Goal: Communication & Community: Contribute content

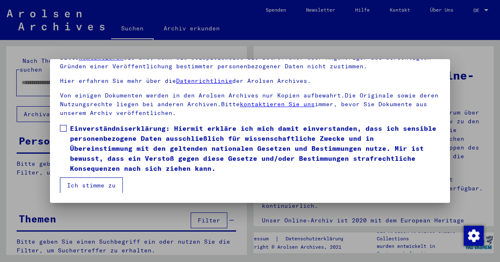
scroll to position [68, 0]
click at [63, 123] on label "Einverständniserklärung: Hiermit erkläre ich mich damit einverstanden, dass ich…" at bounding box center [250, 148] width 380 height 50
click at [90, 183] on button "Ich stimme zu" at bounding box center [91, 185] width 63 height 16
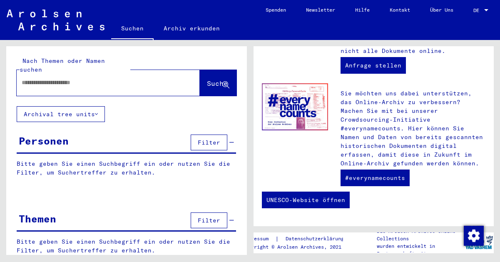
scroll to position [437, 0]
click at [292, 103] on img at bounding box center [295, 106] width 66 height 47
click at [377, 182] on link "#everynamecounts" at bounding box center [375, 178] width 69 height 17
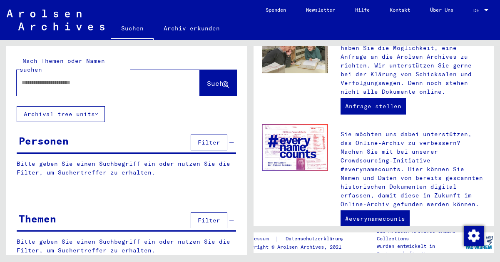
scroll to position [391, 0]
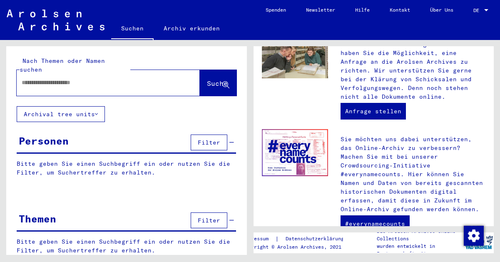
click at [291, 143] on img at bounding box center [295, 152] width 66 height 47
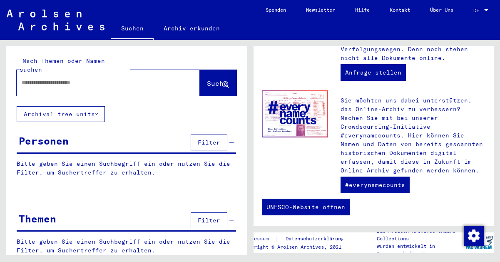
scroll to position [420, 0]
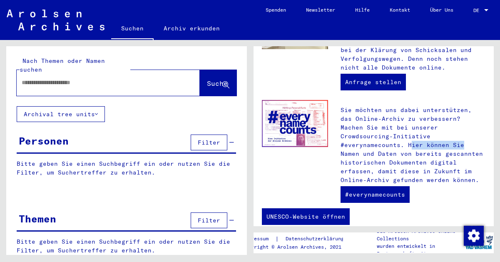
drag, startPoint x: 344, startPoint y: 145, endPoint x: 397, endPoint y: 149, distance: 53.5
click at [397, 149] on p "Sie möchten uns dabei unterstützen, das Online-Archiv zu verbessern? Machen Sie…" at bounding box center [413, 145] width 145 height 79
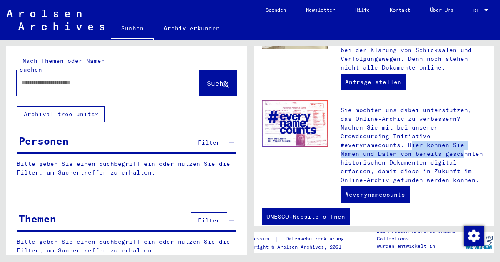
click at [377, 144] on p "Sie möchten uns dabei unterstützen, das Online-Archiv zu verbessern? Machen Sie…" at bounding box center [413, 145] width 145 height 79
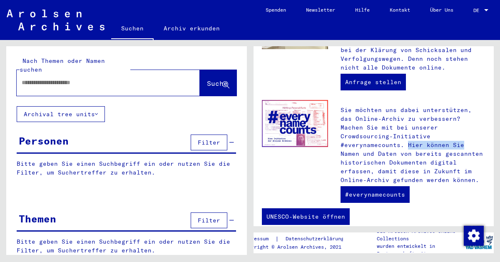
drag, startPoint x: 397, startPoint y: 144, endPoint x: 343, endPoint y: 141, distance: 54.6
click at [343, 141] on p "Sie möchten uns dabei unterstützen, das Online-Archiv zu verbessern? Machen Sie…" at bounding box center [413, 145] width 145 height 79
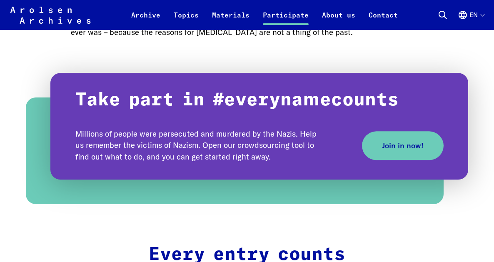
scroll to position [582, 0]
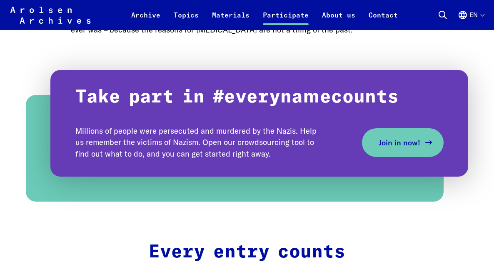
click at [389, 152] on link "Join in now!" at bounding box center [403, 142] width 82 height 29
